Goal: Information Seeking & Learning: Learn about a topic

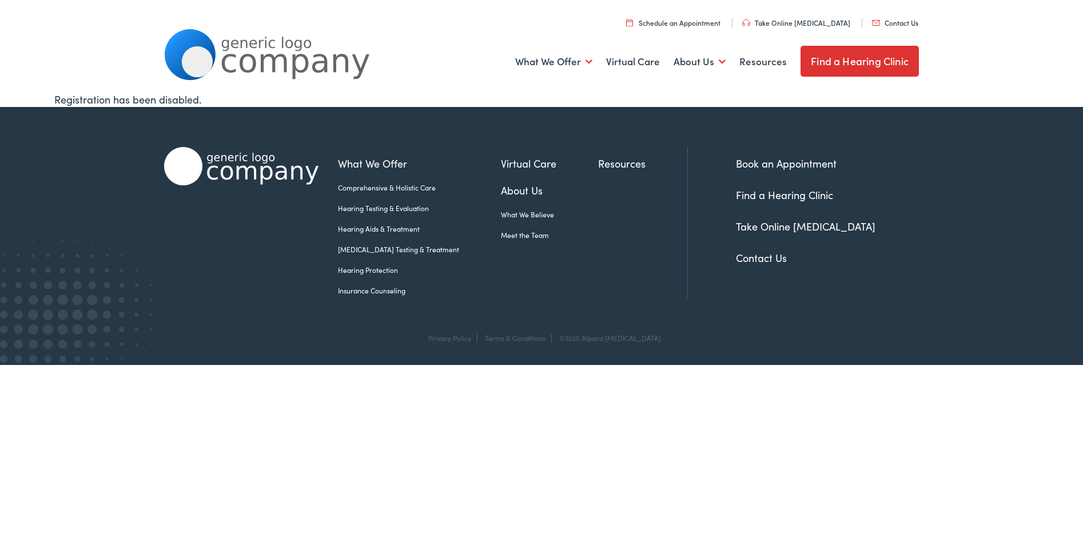
click at [501, 191] on link "About Us" at bounding box center [549, 189] width 97 height 15
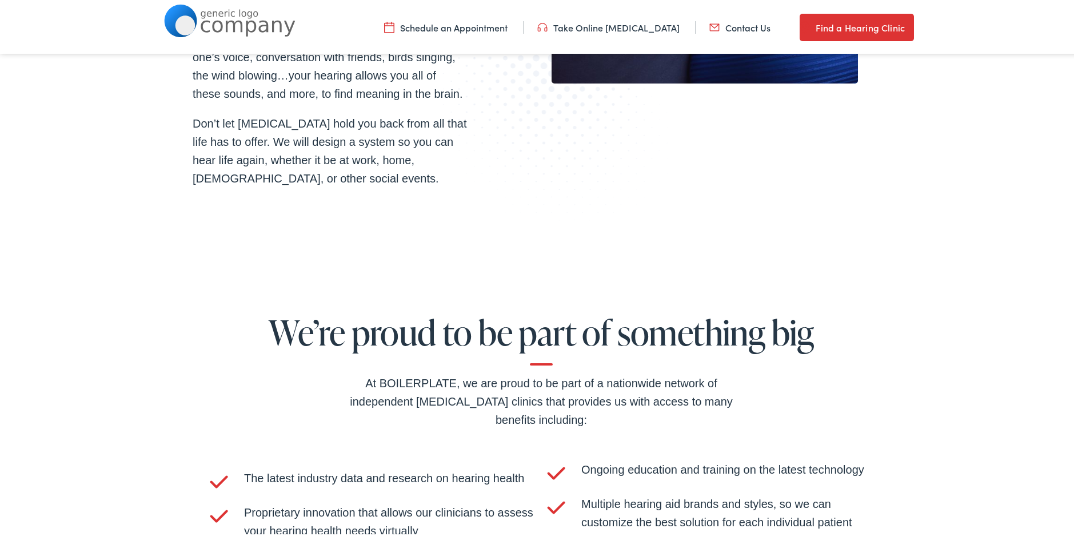
scroll to position [2172, 0]
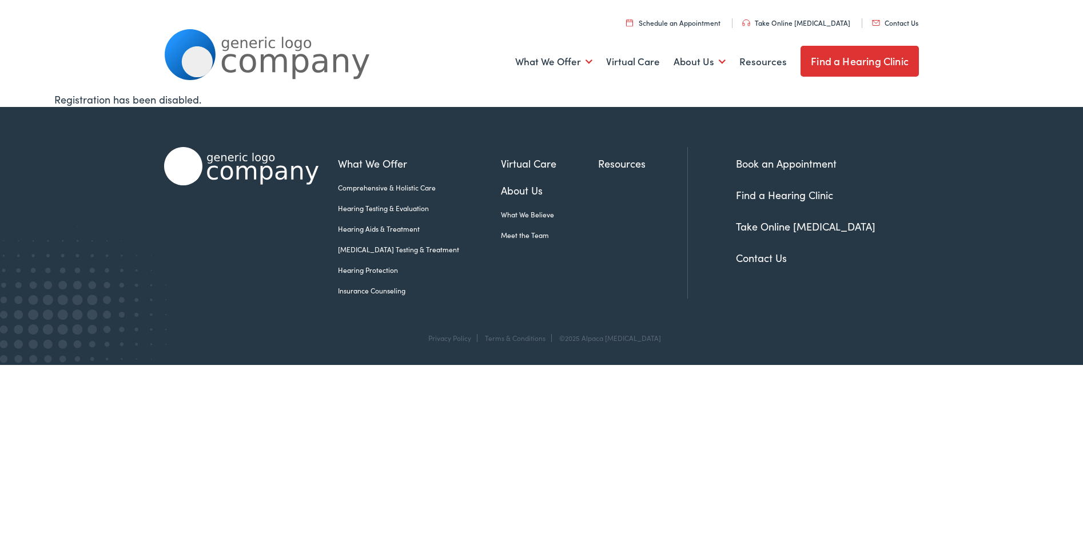
click at [520, 234] on link "Meet the Team" at bounding box center [549, 235] width 97 height 10
